Goal: Information Seeking & Learning: Learn about a topic

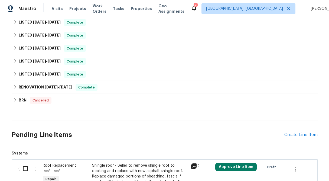
scroll to position [163, 0]
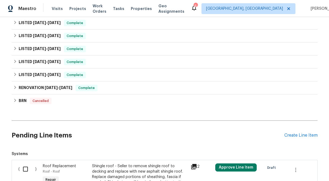
click at [11, 87] on div "Back to all projects [STREET_ADDRESS] 3 Beds | 2 Baths | Total: 1746 ft² | Abov…" at bounding box center [164, 99] width 329 height 164
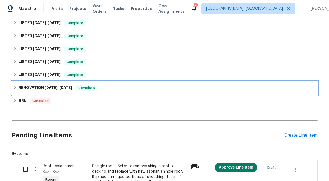
click at [13, 87] on icon at bounding box center [15, 88] width 4 height 4
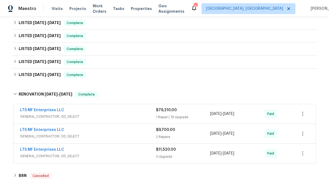
click at [169, 115] on div "1 Repair | 79 Upgrade" at bounding box center [183, 117] width 54 height 5
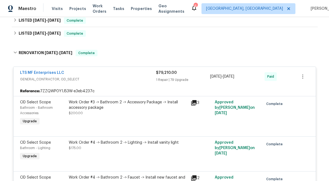
scroll to position [209, 0]
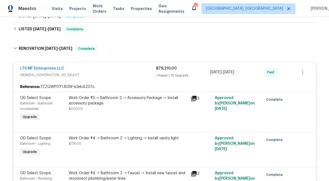
click at [169, 74] on div "1 Repair | 79 Upgrade" at bounding box center [183, 75] width 54 height 5
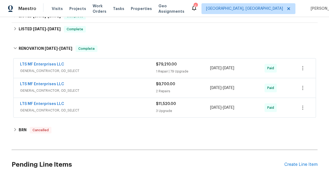
click at [168, 87] on div "$9,700.00" at bounding box center [183, 84] width 54 height 5
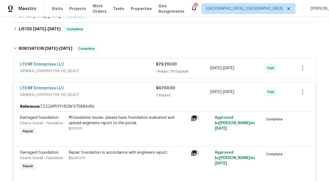
click at [168, 91] on div "$9,700.00" at bounding box center [183, 88] width 54 height 5
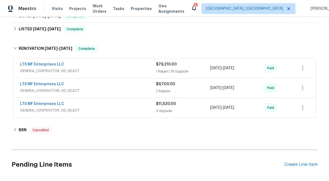
click at [167, 114] on div "$11,520.00 3 Upgrade" at bounding box center [183, 107] width 54 height 13
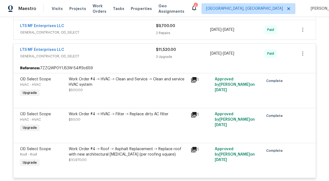
scroll to position [274, 0]
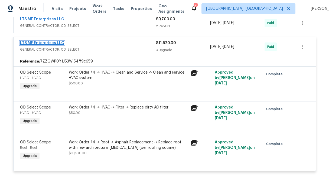
click at [51, 41] on link "LTS MF Enterprises LLC" at bounding box center [42, 43] width 44 height 4
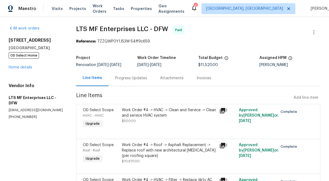
click at [136, 79] on div "Progress Updates" at bounding box center [131, 78] width 32 height 5
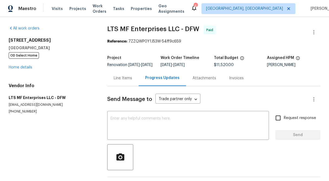
scroll to position [24, 0]
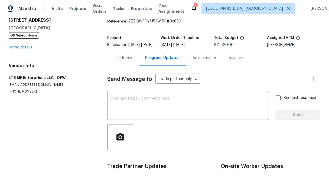
click at [117, 53] on div "Line Items" at bounding box center [122, 58] width 31 height 16
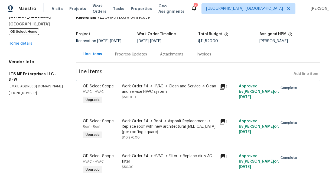
scroll to position [43, 0]
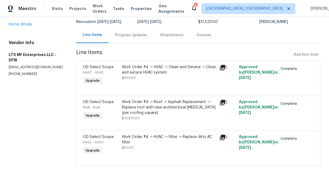
click at [180, 111] on div "Work Order #4 -> Roof -> Asphalt Replacement -> Replace roof with new architect…" at bounding box center [169, 107] width 94 height 16
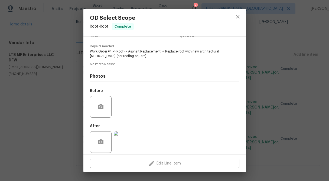
scroll to position [54, 0]
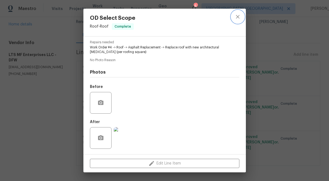
click at [235, 19] on icon "close" at bounding box center [238, 17] width 7 height 7
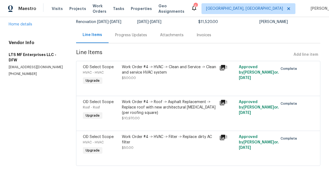
click at [15, 27] on div "All work orders [STREET_ADDRESS][PERSON_NAME] OD Select Home Home details Vendo…" at bounding box center [36, 30] width 54 height 94
click at [21, 25] on link "Home details" at bounding box center [21, 24] width 24 height 4
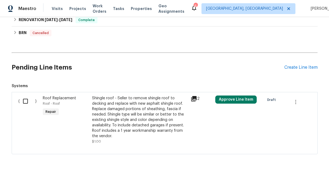
scroll to position [176, 0]
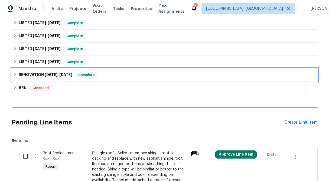
click at [14, 74] on icon at bounding box center [15, 75] width 4 height 4
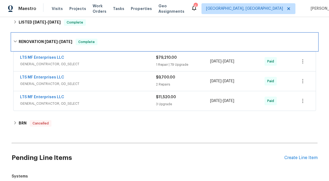
scroll to position [216, 0]
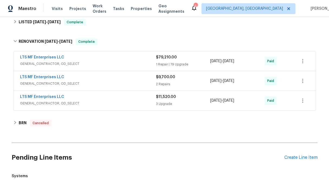
click at [168, 103] on div "3 Upgrade" at bounding box center [183, 103] width 54 height 5
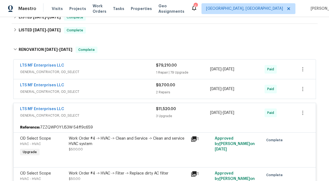
scroll to position [207, 0]
